Goal: Task Accomplishment & Management: Manage account settings

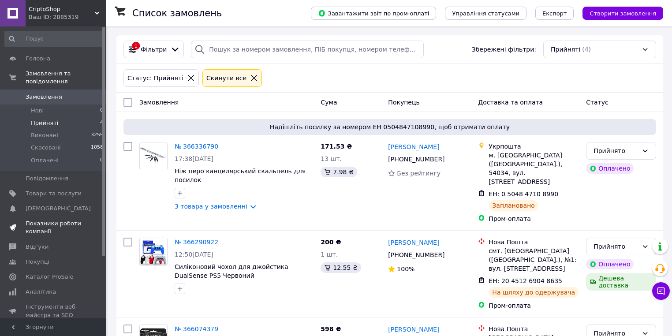
click at [36, 219] on span "Показники роботи компанії" at bounding box center [54, 227] width 56 height 16
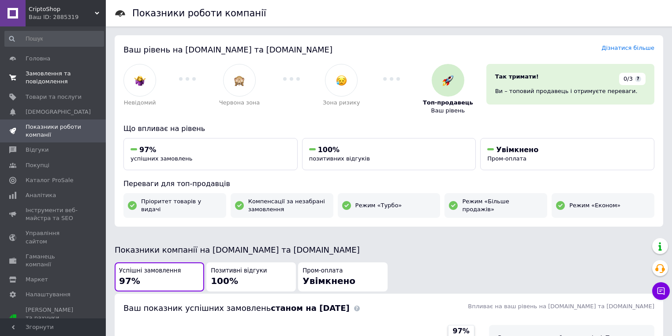
click at [55, 81] on span "Замовлення та повідомлення" at bounding box center [54, 78] width 56 height 16
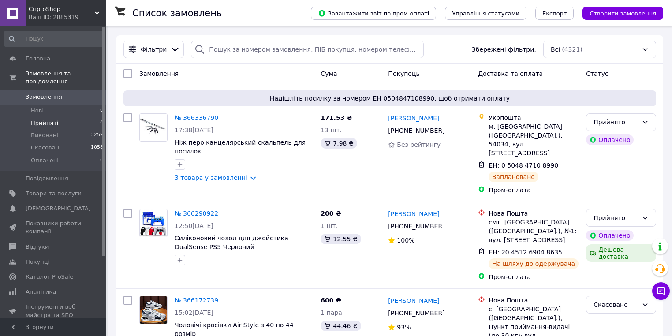
click at [45, 119] on span "Прийняті" at bounding box center [44, 123] width 27 height 8
